Goal: Information Seeking & Learning: Learn about a topic

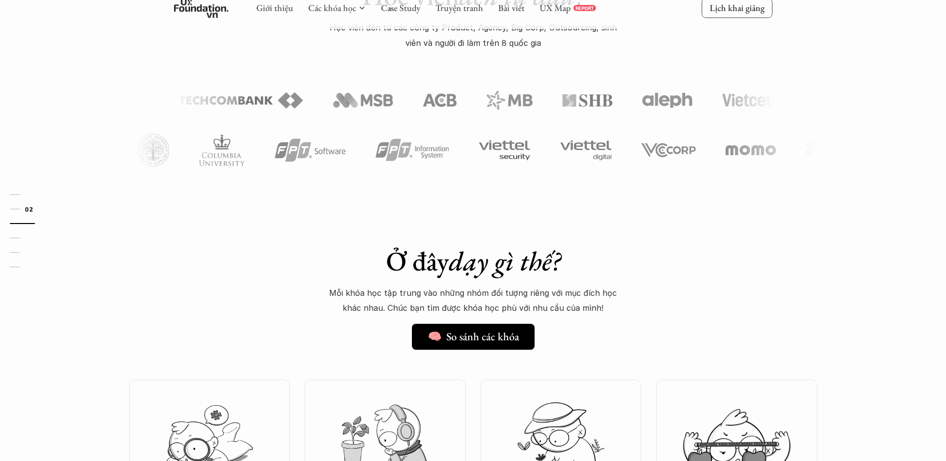
scroll to position [548, 0]
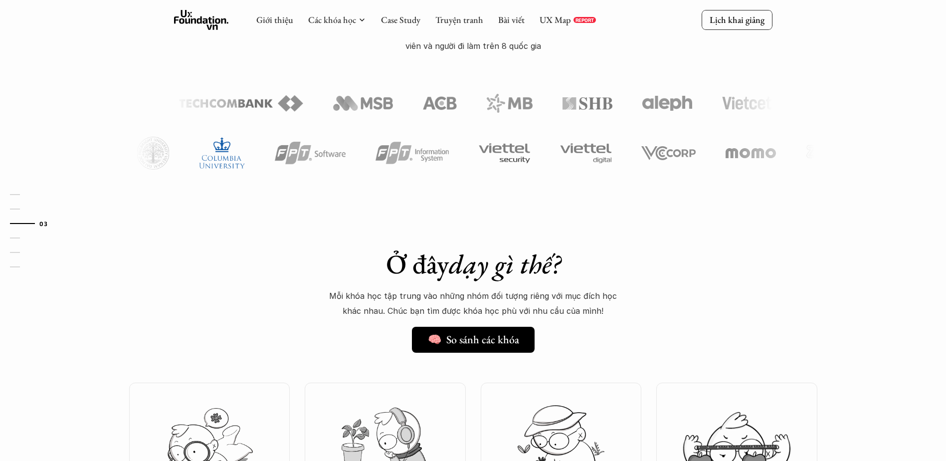
click at [247, 160] on img at bounding box center [224, 153] width 46 height 31
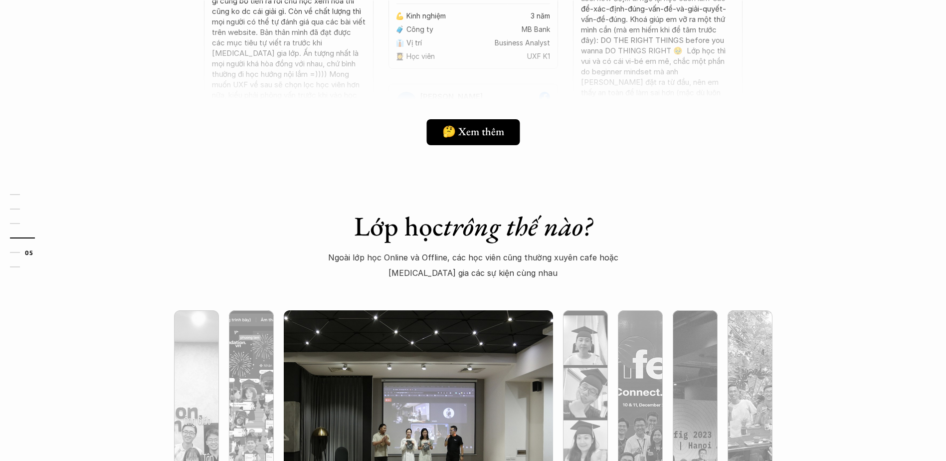
scroll to position [2642, 0]
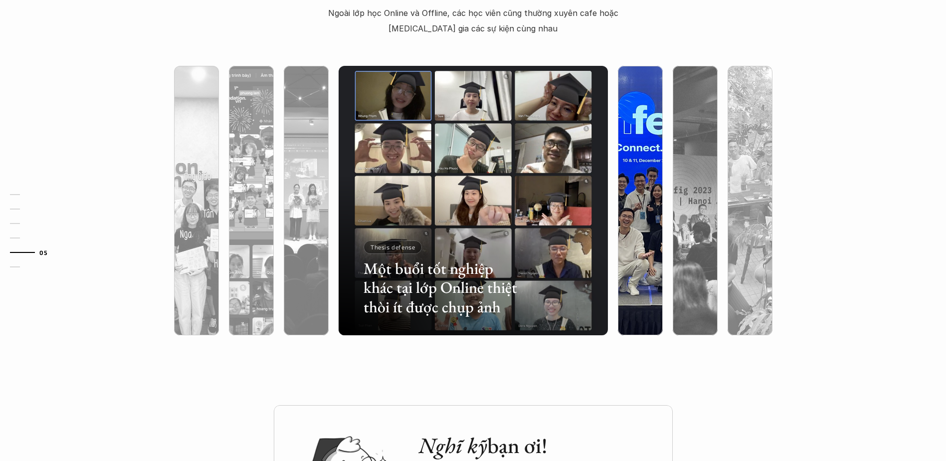
click at [640, 158] on img at bounding box center [640, 200] width 274 height 269
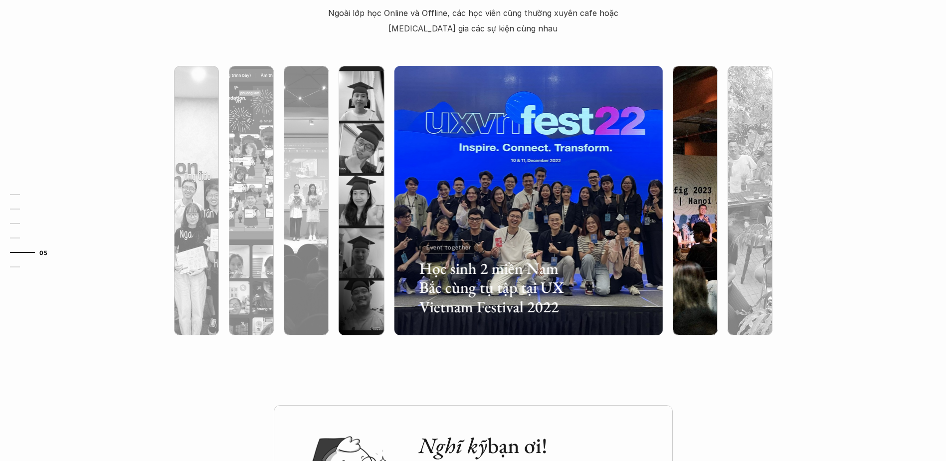
click at [667, 162] on div at bounding box center [694, 200] width 55 height 269
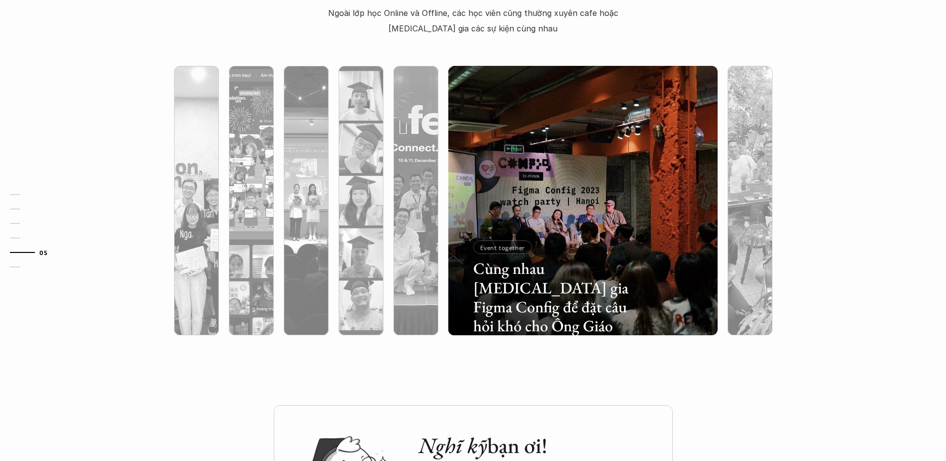
click at [508, 275] on h3 "Cùng nhau [MEDICAL_DATA] gia Figma Config để đặt câu hỏi khó cho Ông Giáo" at bounding box center [553, 297] width 160 height 77
click at [500, 246] on p "Event together" at bounding box center [502, 247] width 45 height 7
click at [542, 281] on h3 "Cùng nhau [MEDICAL_DATA] gia Figma Config để đặt câu hỏi khó cho Ông Giáo" at bounding box center [553, 297] width 160 height 77
click at [537, 291] on h3 "Cùng nhau [MEDICAL_DATA] gia Figma Config để đặt câu hỏi khó cho Ông Giáo" at bounding box center [553, 297] width 160 height 77
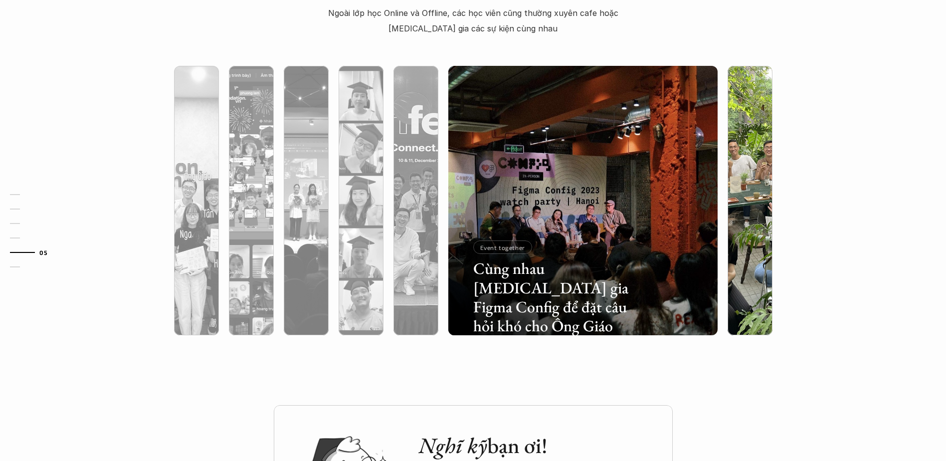
click at [730, 280] on div at bounding box center [749, 253] width 45 height 162
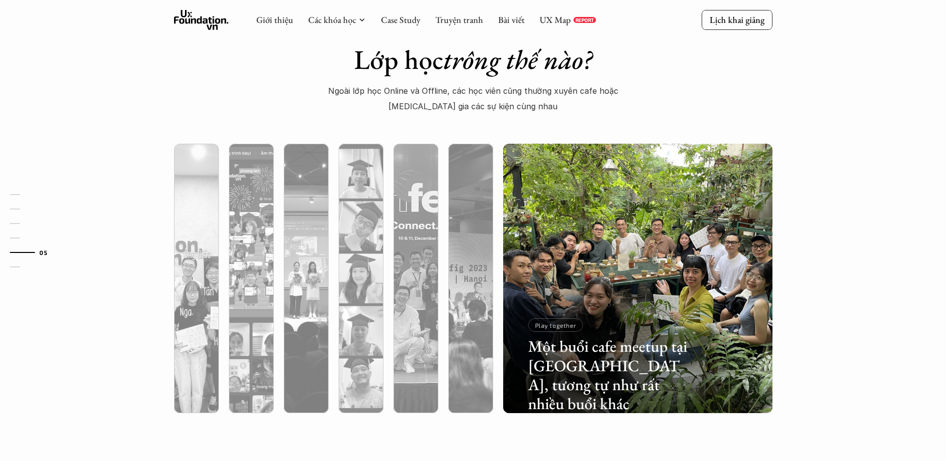
scroll to position [2542, 0]
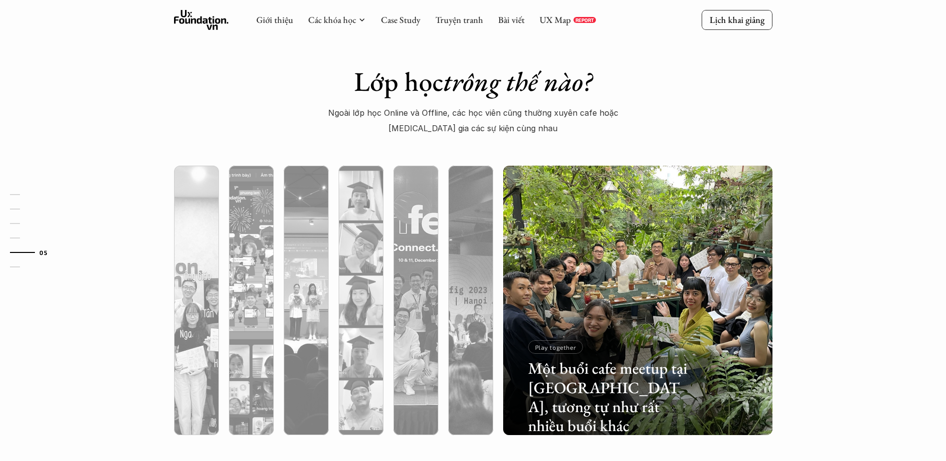
click at [615, 351] on div "Một buổi cafe meetup tại [GEOGRAPHIC_DATA], tương tự như rất nhiều buổi khác Pl…" at bounding box center [608, 376] width 160 height 72
click at [558, 344] on p "Play together" at bounding box center [555, 346] width 41 height 7
click at [564, 380] on h3 "Một buổi cafe meetup tại [GEOGRAPHIC_DATA], tương tự như rất nhiều buổi khác" at bounding box center [608, 396] width 160 height 77
click at [637, 300] on div at bounding box center [637, 353] width 269 height 162
click at [632, 226] on img at bounding box center [637, 299] width 274 height 269
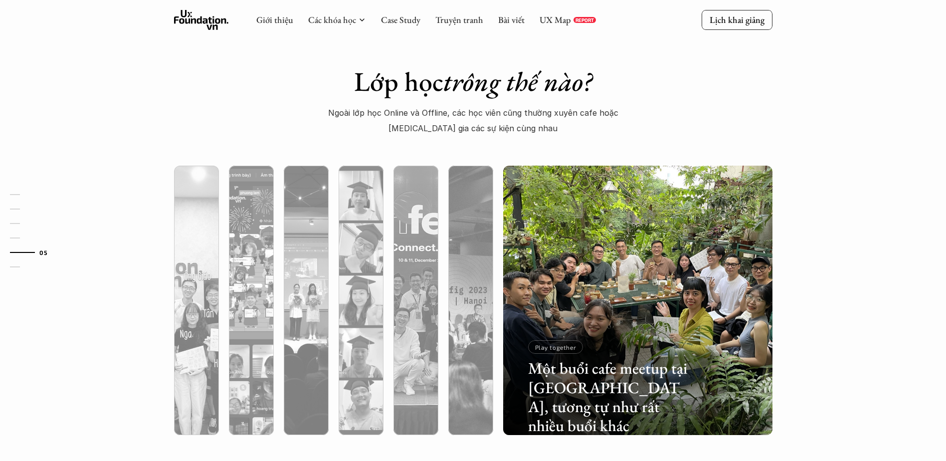
drag, startPoint x: 653, startPoint y: 213, endPoint x: 591, endPoint y: 223, distance: 63.5
click at [591, 223] on img at bounding box center [637, 299] width 274 height 269
drag, startPoint x: 688, startPoint y: 333, endPoint x: 615, endPoint y: 381, distance: 87.9
click at [688, 337] on div at bounding box center [637, 353] width 269 height 162
drag, startPoint x: 611, startPoint y: 381, endPoint x: 626, endPoint y: 379, distance: 14.6
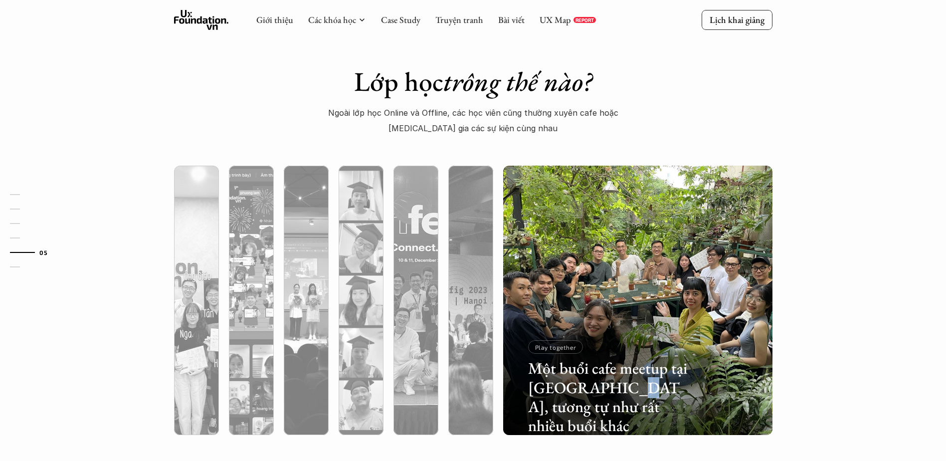
click at [609, 381] on h3 "Một buổi cafe meetup tại [GEOGRAPHIC_DATA], tương tự như rất nhiều buổi khác" at bounding box center [608, 396] width 160 height 77
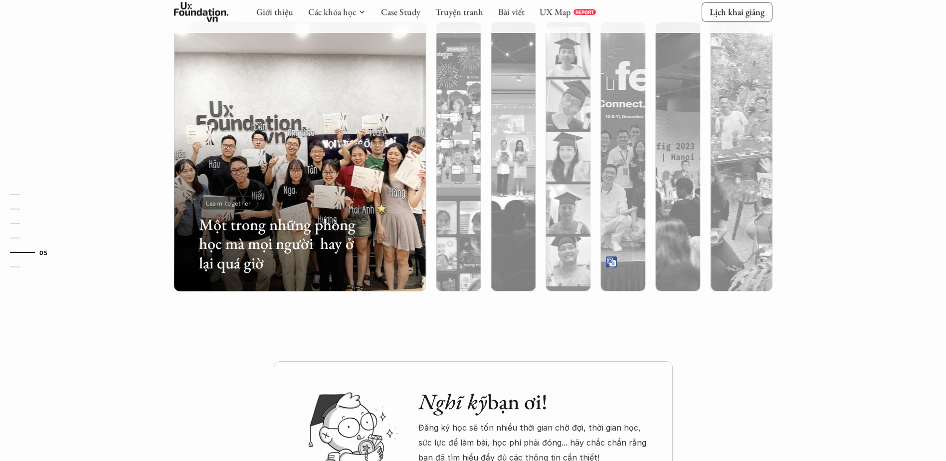
scroll to position [2691, 0]
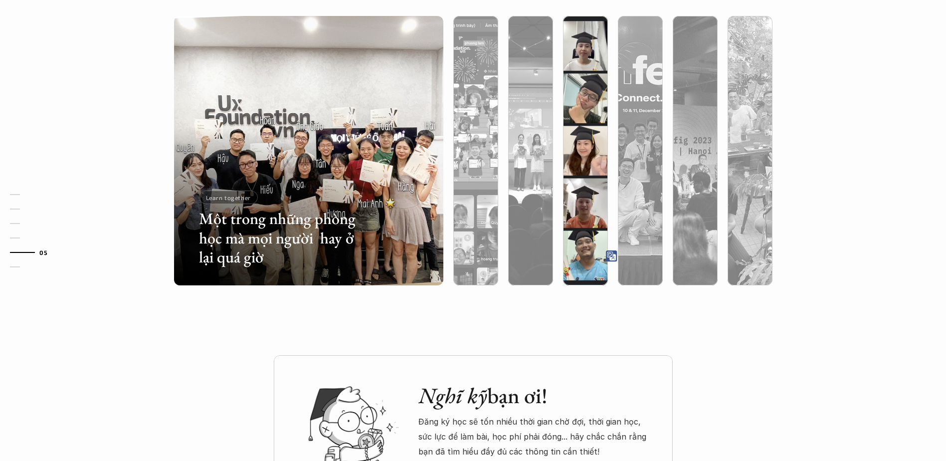
click at [588, 253] on div at bounding box center [668, 226] width 160 height 72
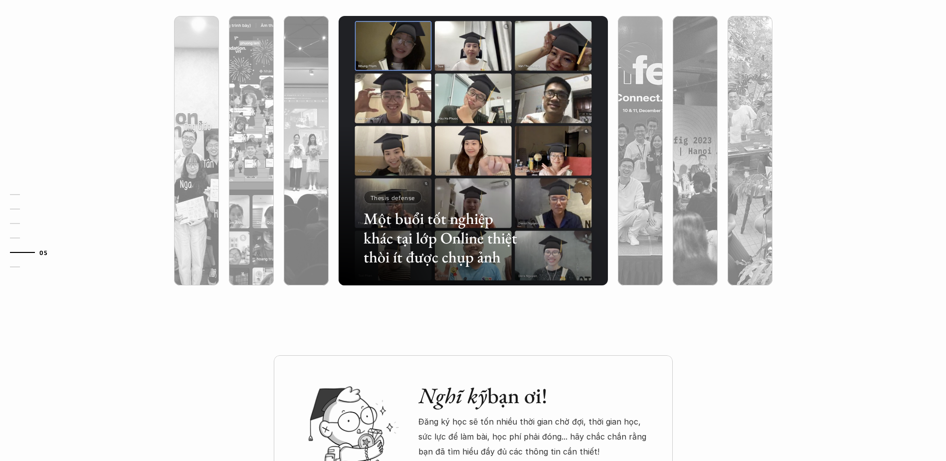
click at [369, 230] on h3 "Một buổi tốt nghiệp khác tại lớp Online thiệt thòi ít được chụp ảnh" at bounding box center [443, 237] width 160 height 57
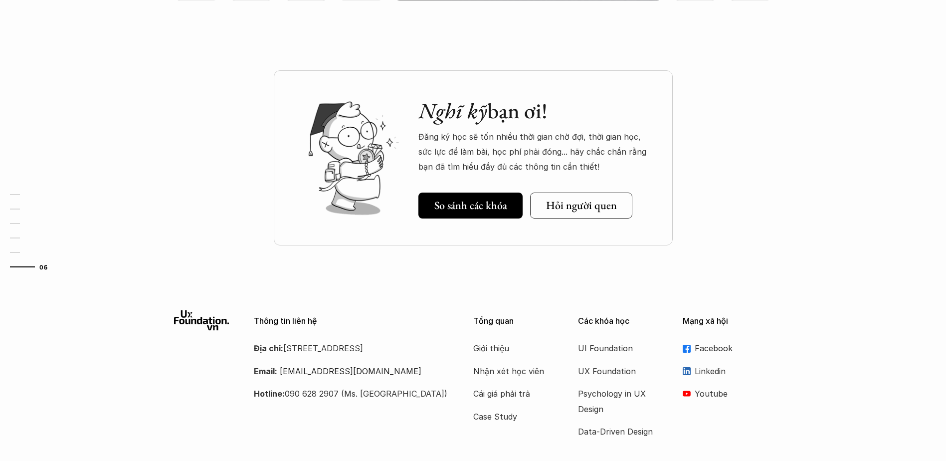
scroll to position [3026, 0]
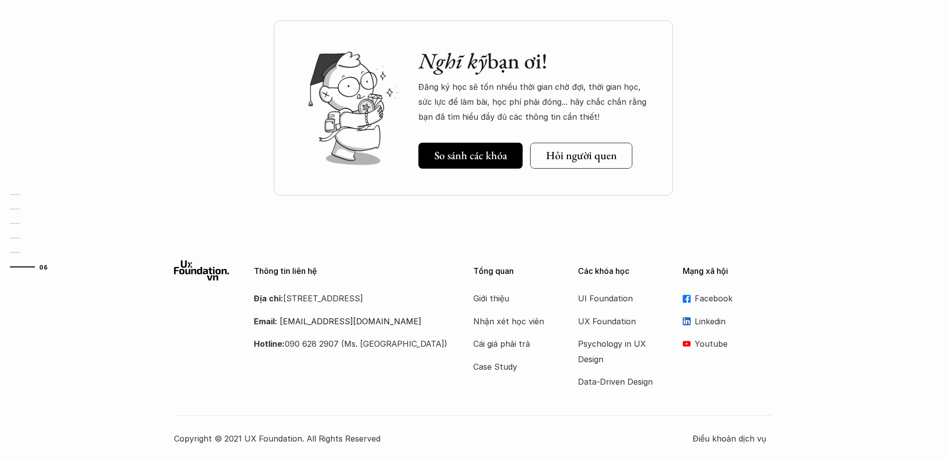
click at [583, 156] on h5 "Hỏi người quen" at bounding box center [581, 155] width 71 height 13
click at [514, 334] on div "Giới thiệu Nhận xét học viên Cái giá phải trả Case Study" at bounding box center [518, 332] width 90 height 83
click at [508, 343] on p "Cái giá phải trả" at bounding box center [513, 343] width 80 height 15
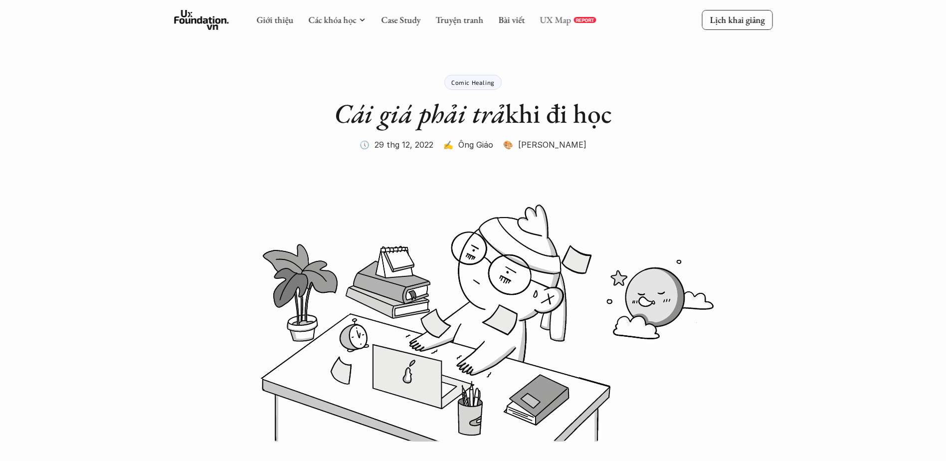
click at [548, 19] on link "UX Map" at bounding box center [554, 19] width 31 height 11
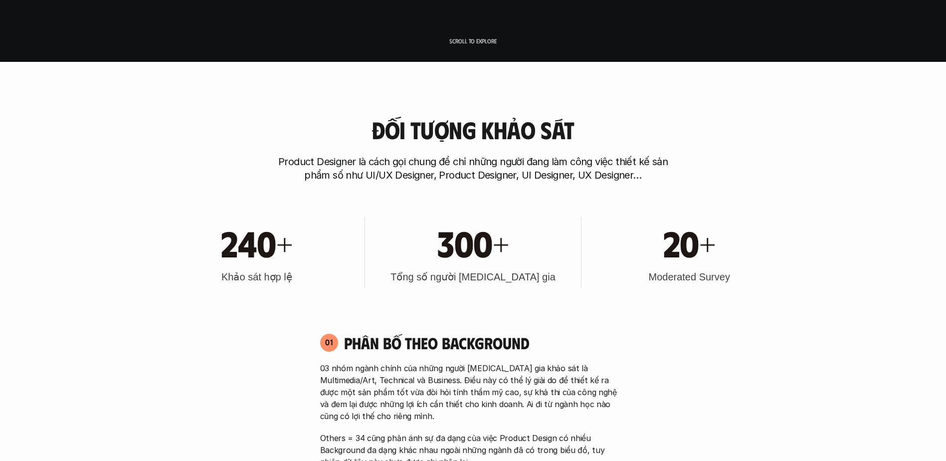
click at [693, 156] on div "Đối tượng khảo sát Product Designer là cách gọi chung để chỉ những người đang l…" at bounding box center [473, 149] width 638 height 65
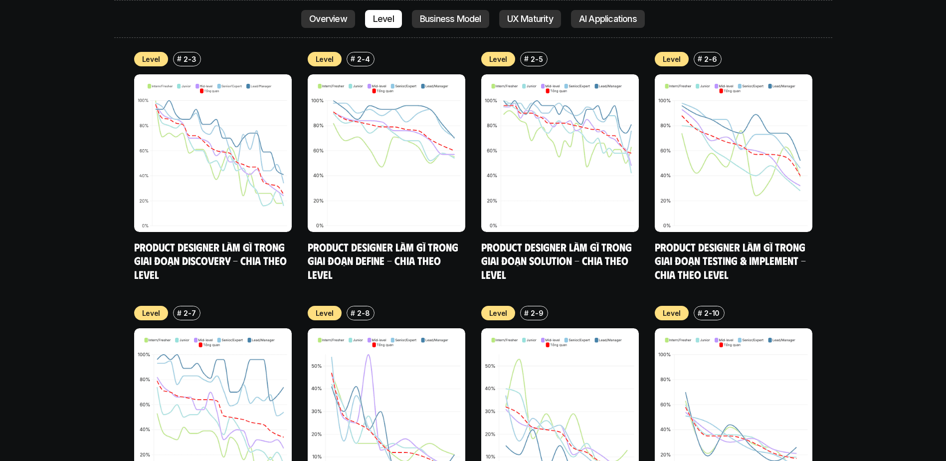
scroll to position [3987, 0]
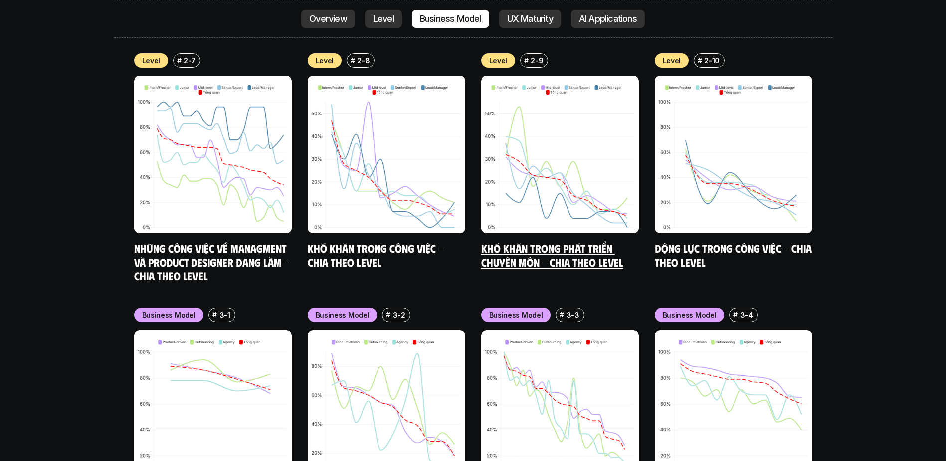
click at [562, 155] on img at bounding box center [560, 155] width 158 height 158
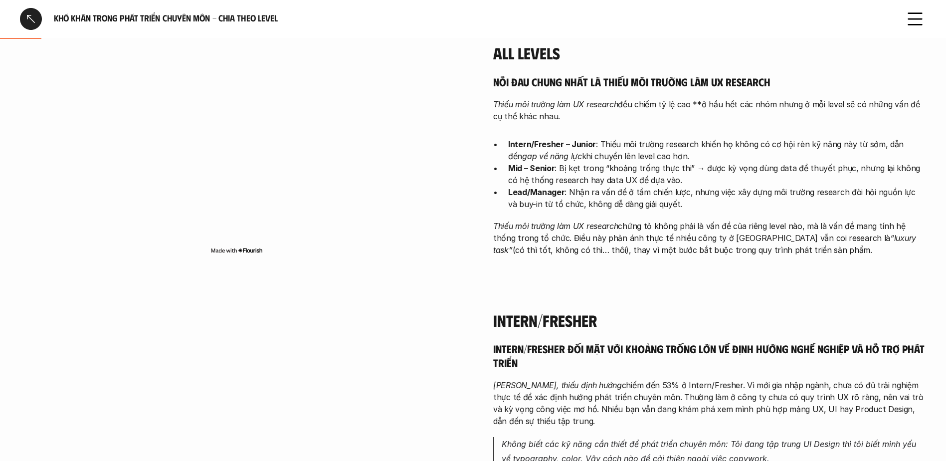
scroll to position [349, 0]
